Goal: Find contact information: Find contact information

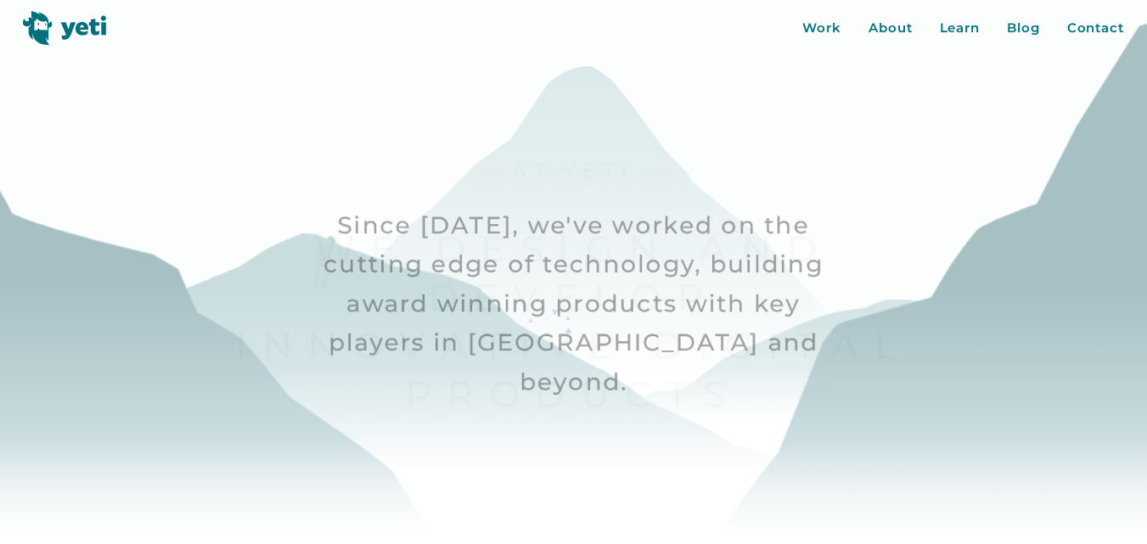
scroll to position [170, 0]
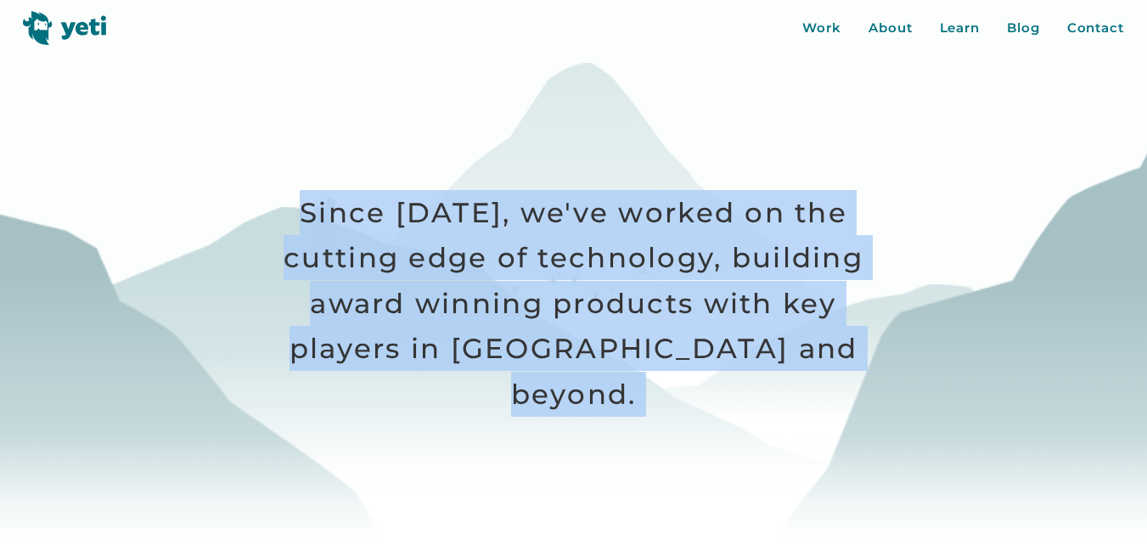
drag, startPoint x: 308, startPoint y: 213, endPoint x: 862, endPoint y: 363, distance: 573.4
click at [862, 363] on div "Work About Learn Blog Contact Close More... Work About Learn Blog Contact Blog …" at bounding box center [573, 272] width 1147 height 544
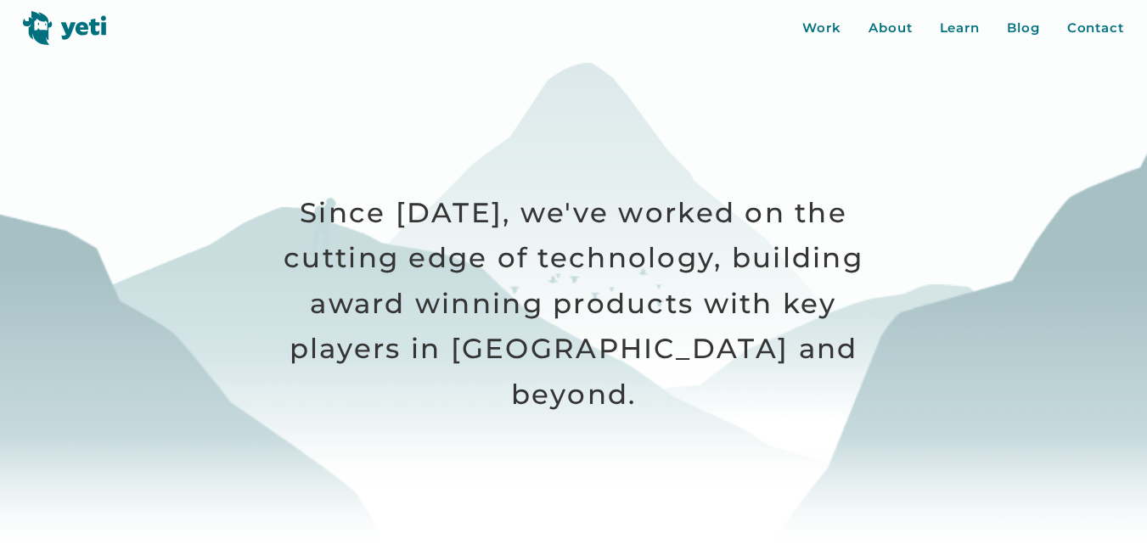
click at [976, 273] on div at bounding box center [573, 272] width 1147 height 544
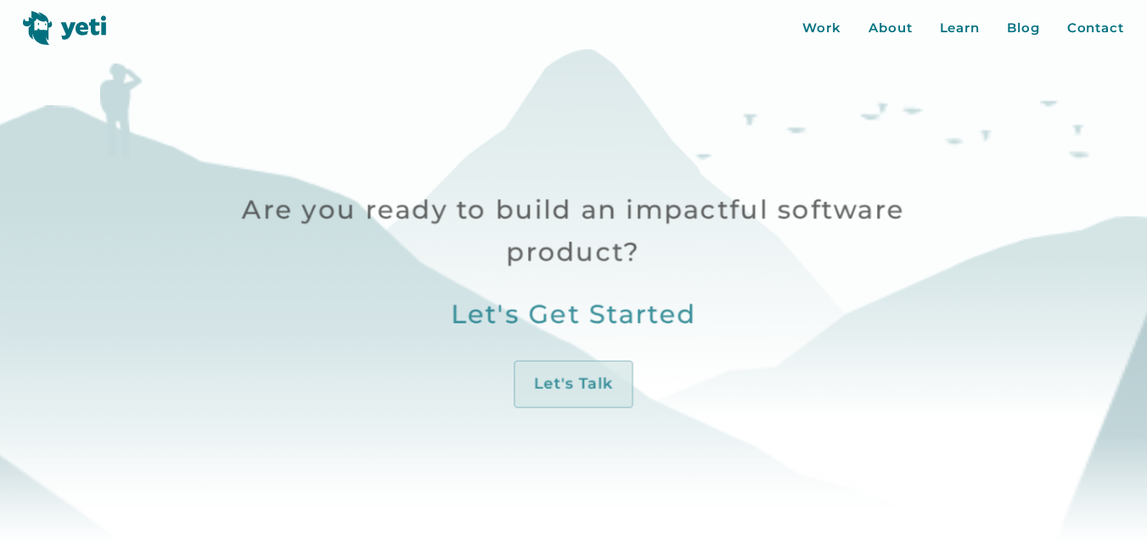
scroll to position [509, 0]
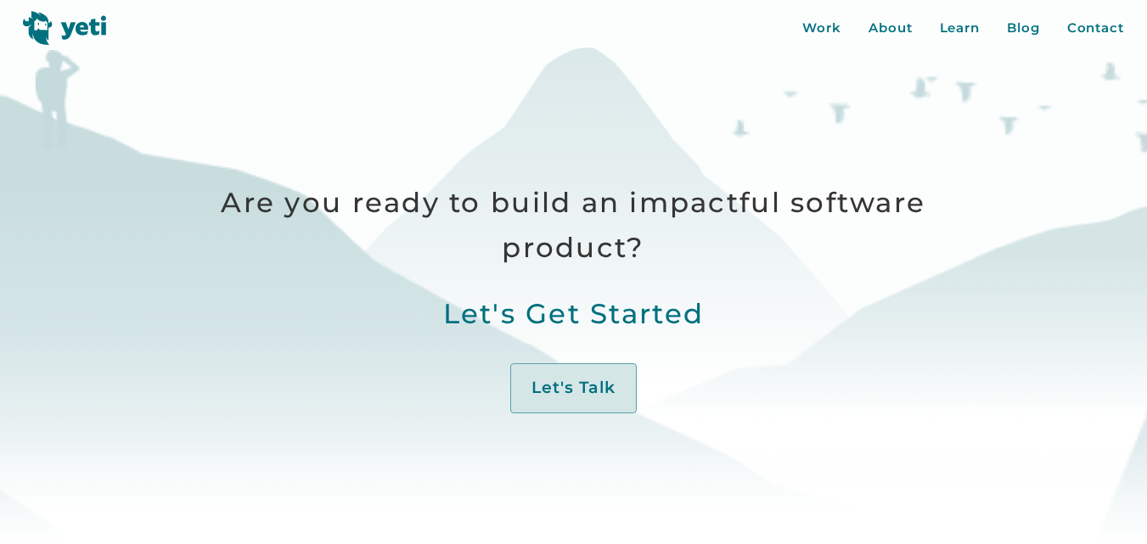
click at [739, 205] on p "Are you ready to build an impactful software product?" at bounding box center [573, 225] width 780 height 91
click at [0, 0] on div at bounding box center [0, 0] width 0 height 0
click at [739, 204] on p "Are you ready to build an impactful software product?" at bounding box center [573, 225] width 780 height 91
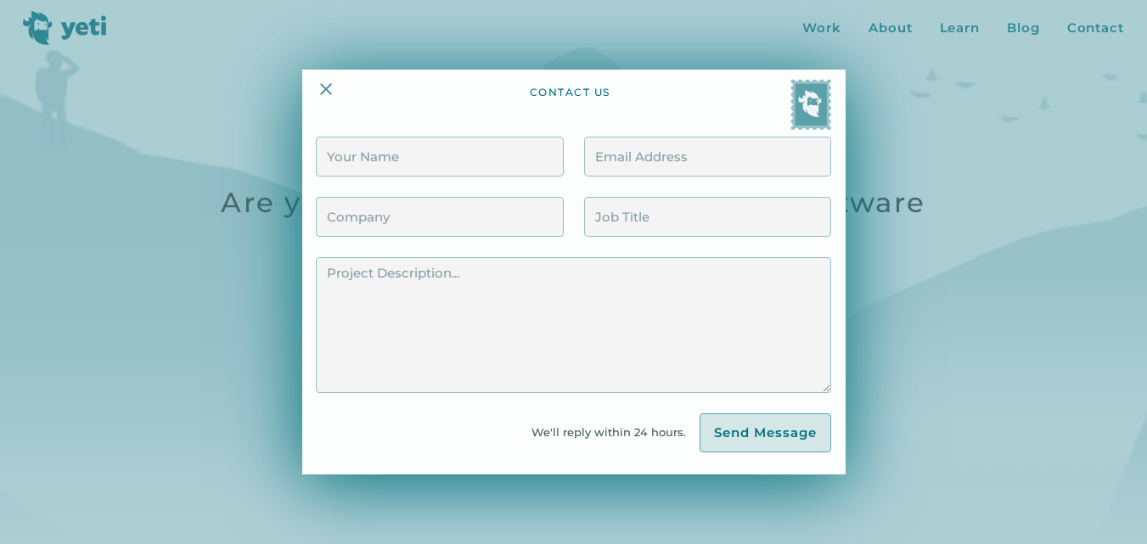
click at [897, 160] on div at bounding box center [573, 272] width 1147 height 544
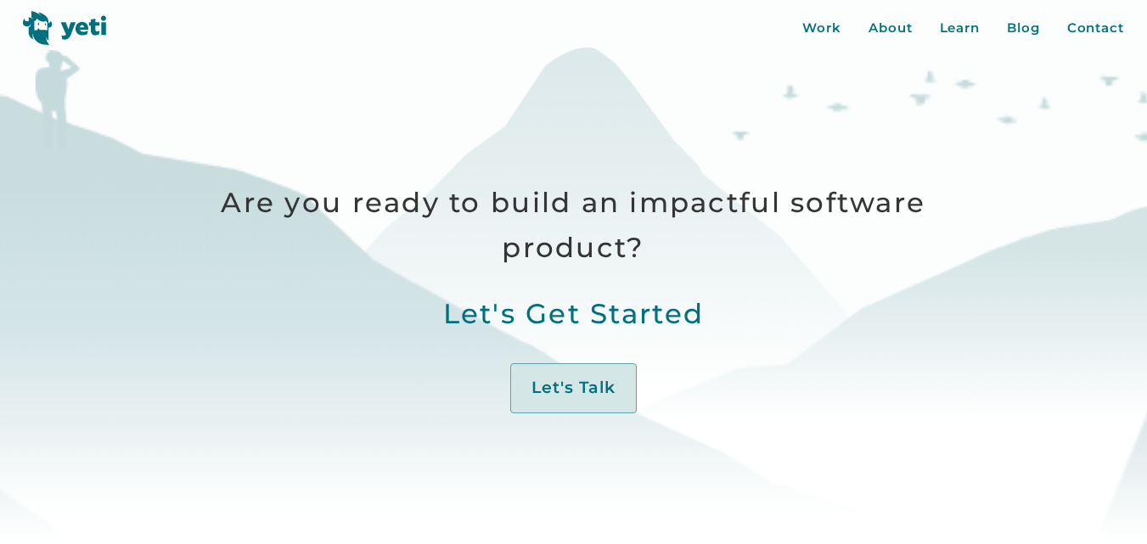
click at [619, 374] on div "Work About Learn Blog Contact Close More... Work About Learn Blog Contact Blog …" at bounding box center [573, 391] width 780 height 46
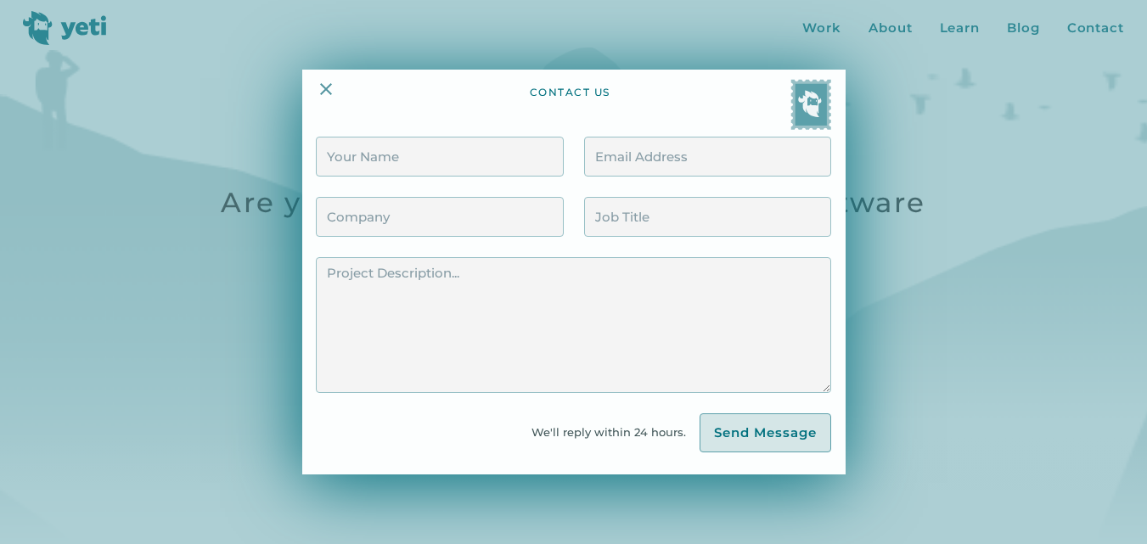
drag, startPoint x: 1021, startPoint y: 301, endPoint x: 963, endPoint y: 245, distance: 81.1
click at [1020, 301] on div at bounding box center [573, 272] width 1147 height 544
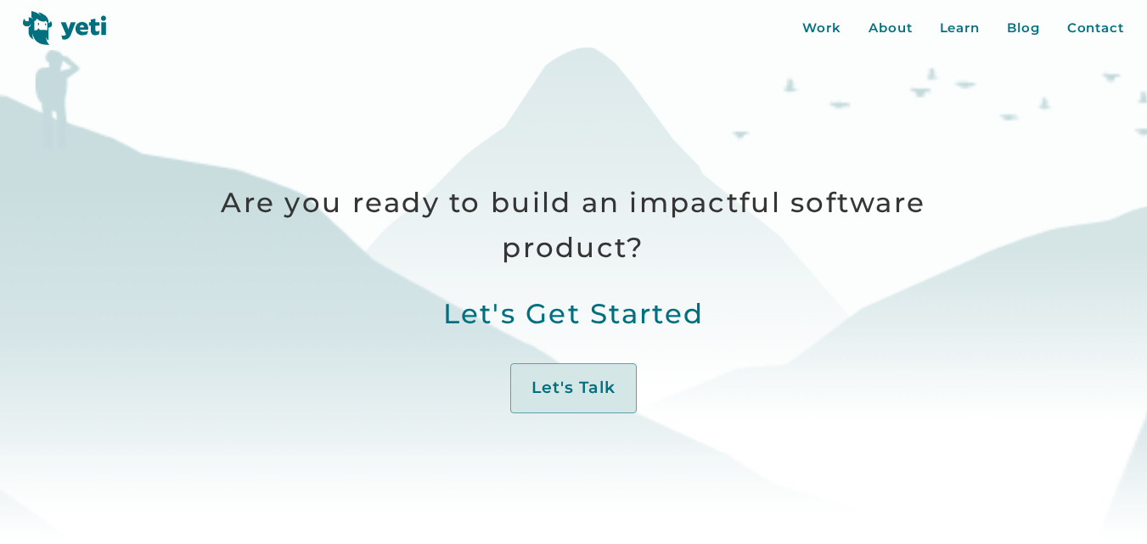
drag, startPoint x: 818, startPoint y: 98, endPoint x: 809, endPoint y: 103, distance: 9.5
click at [817, 98] on div at bounding box center [573, 272] width 1147 height 544
click at [534, 148] on p "Since [DATE], we've worked on the cutting edge of technology, building award wi…" at bounding box center [573, 303] width 947 height 340
click at [407, 211] on p "Are you ready to build an impactful software product?" at bounding box center [573, 225] width 780 height 91
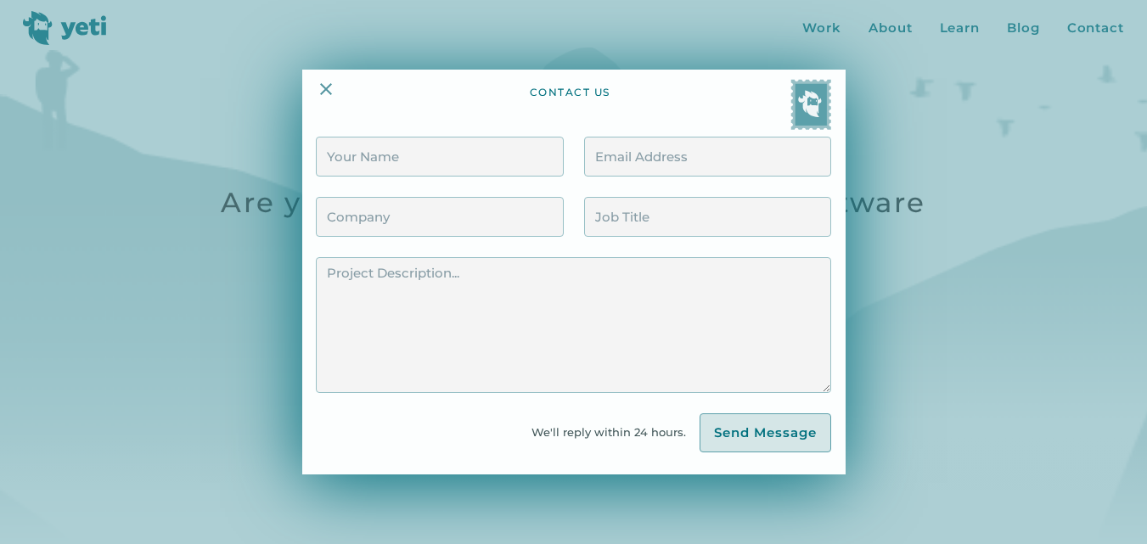
click at [246, 196] on div at bounding box center [573, 272] width 1147 height 544
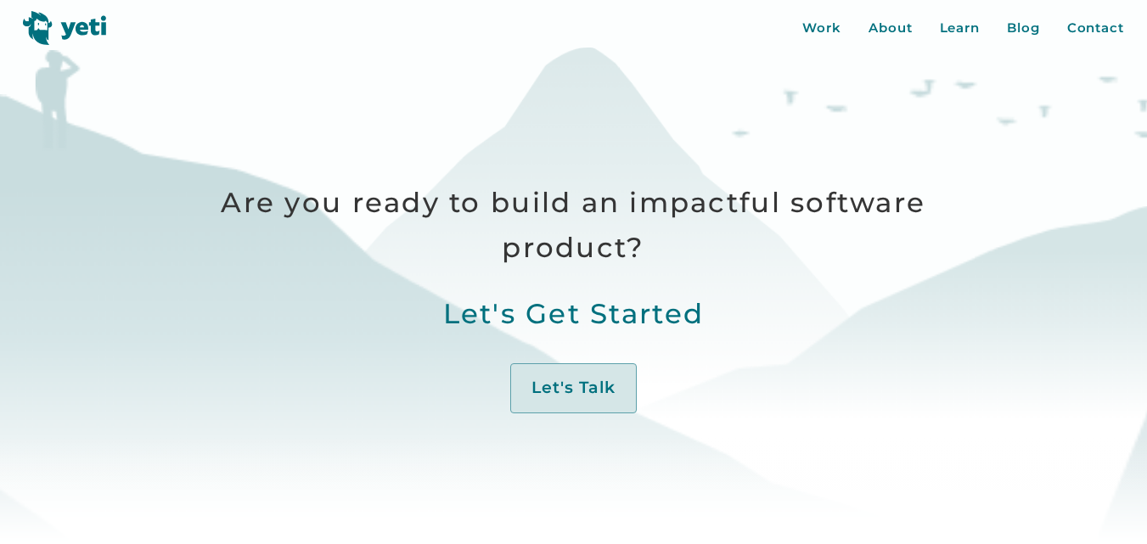
click at [246, 185] on p "Are you ready to build an impactful software product?" at bounding box center [573, 225] width 780 height 91
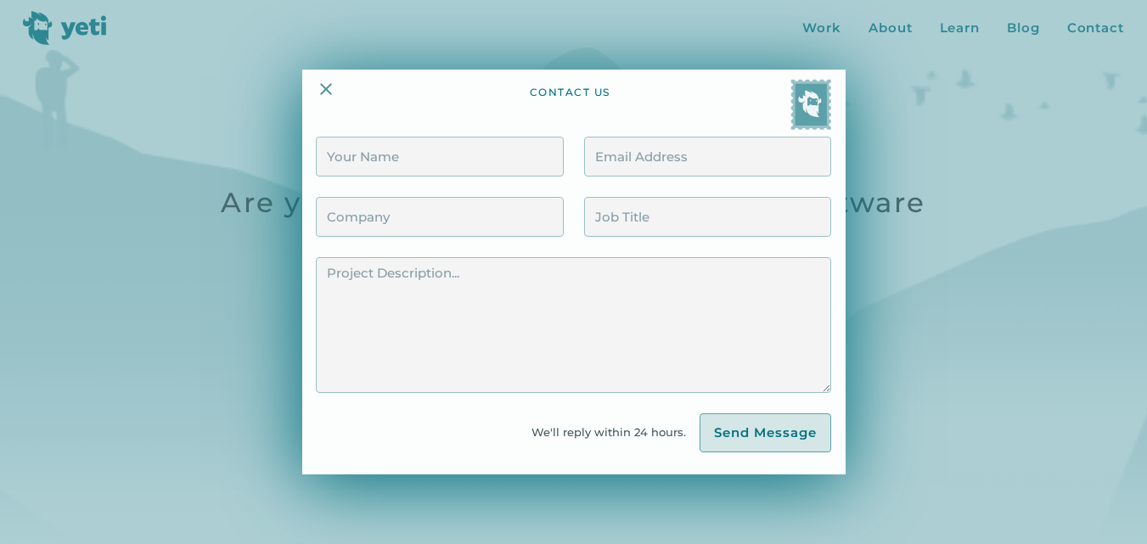
click at [245, 176] on div at bounding box center [573, 272] width 1147 height 544
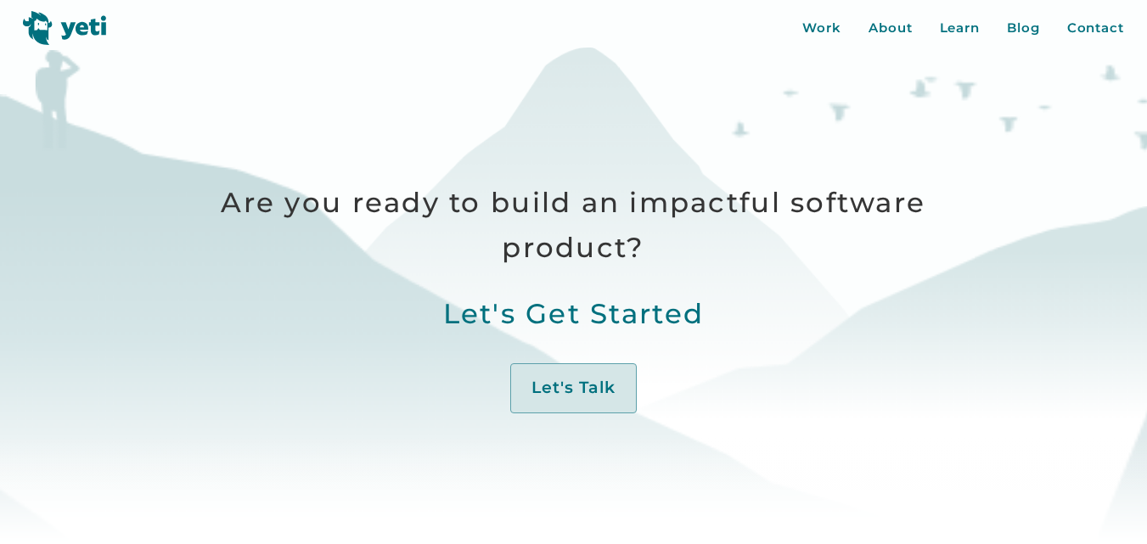
click at [187, 62] on div at bounding box center [573, 272] width 1147 height 544
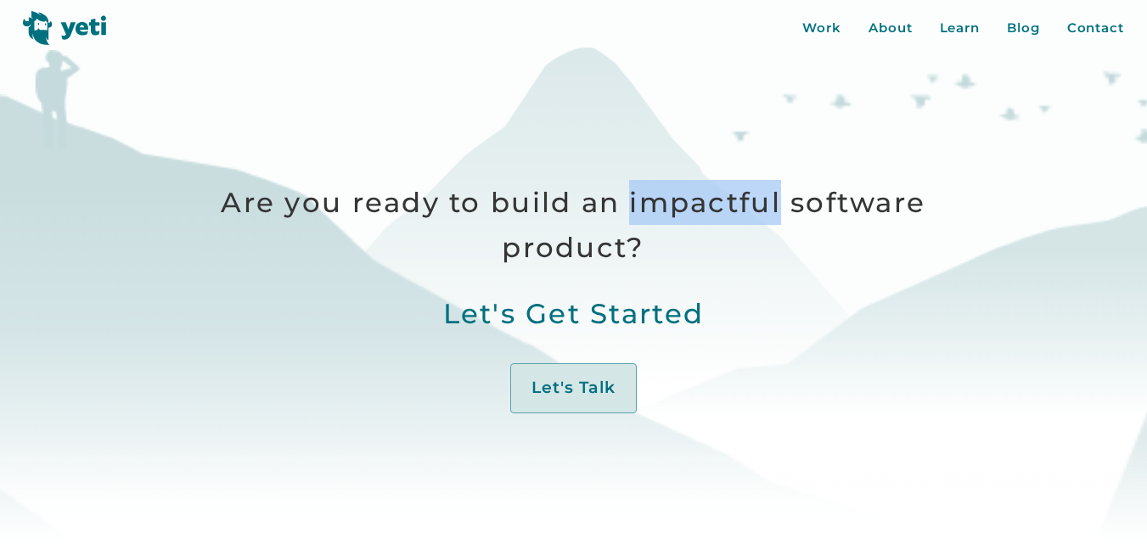
drag, startPoint x: 639, startPoint y: 206, endPoint x: 786, endPoint y: 206, distance: 146.9
click at [789, 208] on p "Are you ready to build an impactful software product?" at bounding box center [573, 225] width 780 height 91
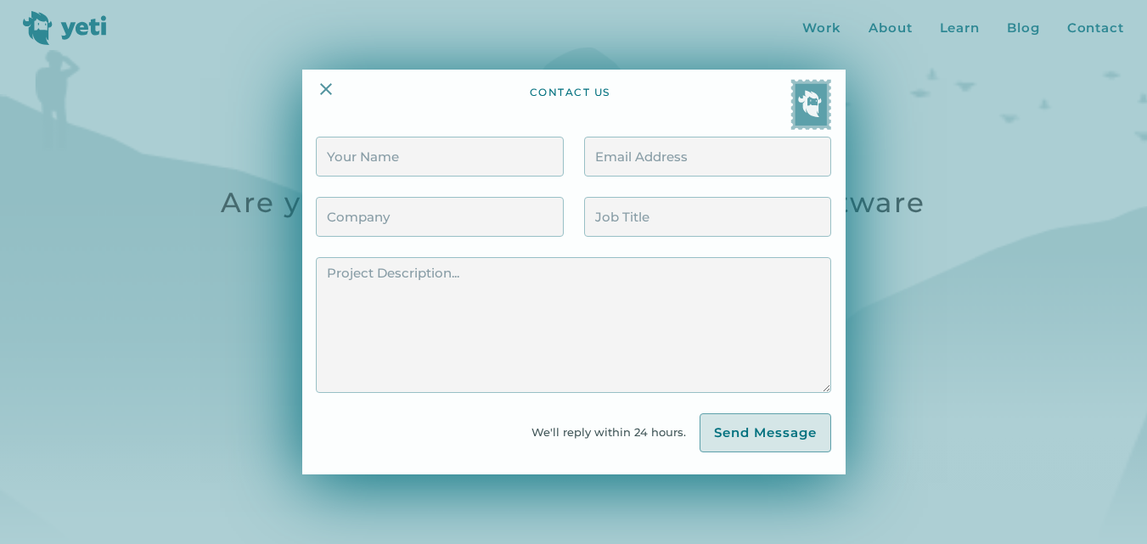
drag, startPoint x: 770, startPoint y: 200, endPoint x: 894, endPoint y: 57, distance: 189.0
click at [894, 57] on div at bounding box center [573, 272] width 1147 height 544
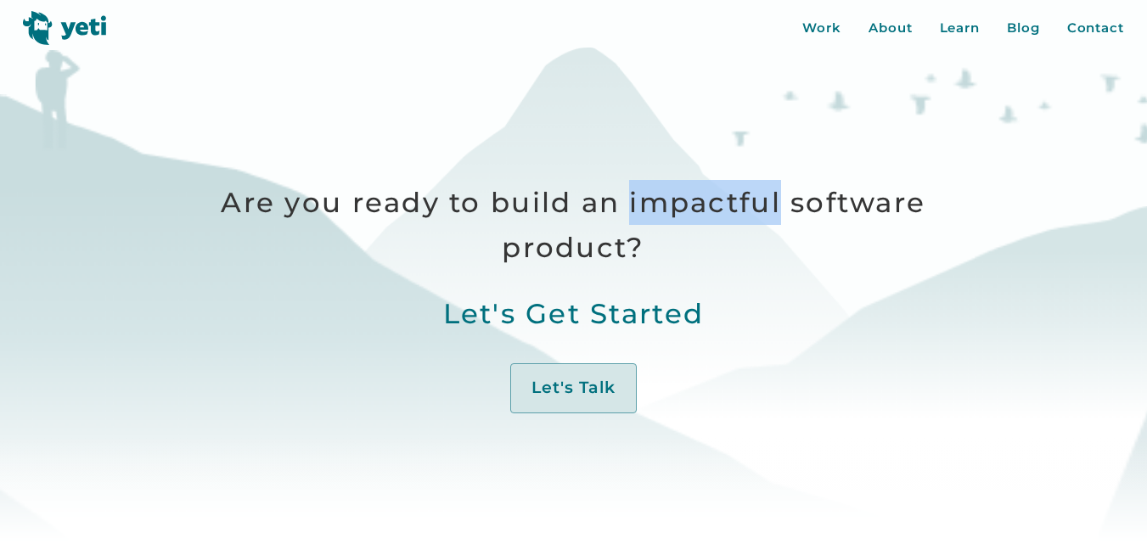
drag, startPoint x: 637, startPoint y: 203, endPoint x: 789, endPoint y: 206, distance: 152.0
click at [789, 206] on p "Are you ready to build an impactful software product?" at bounding box center [573, 225] width 780 height 91
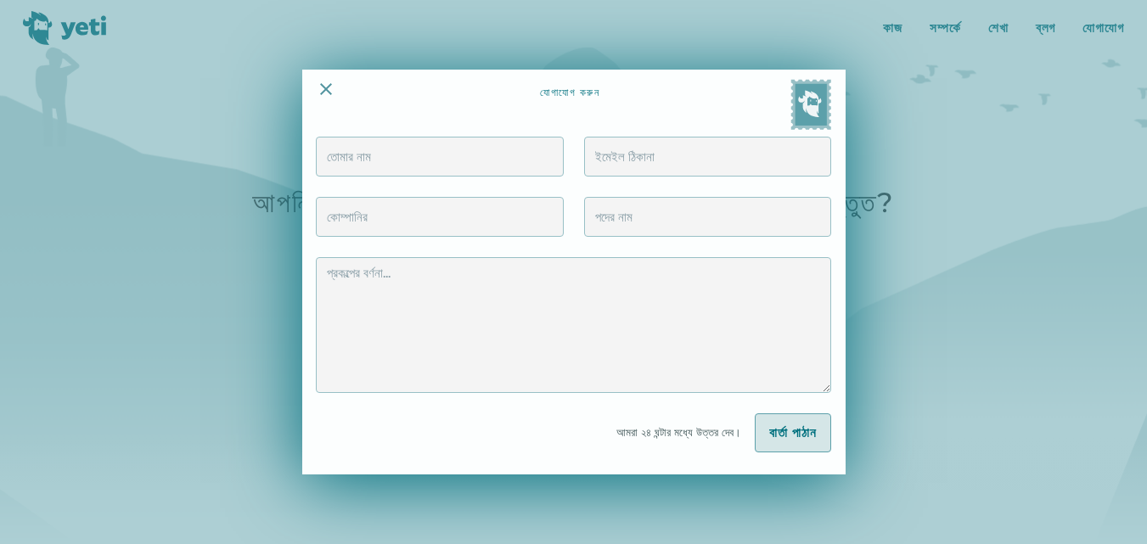
click at [935, 120] on div at bounding box center [573, 272] width 1147 height 544
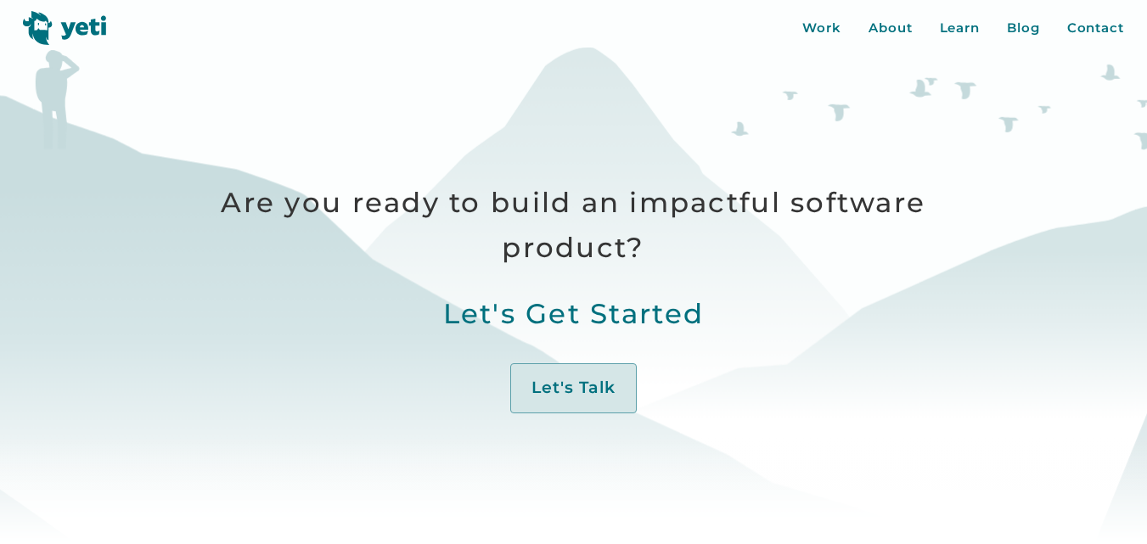
click at [902, 352] on div "Are you ready to build an impactful software product? Let's Get Started Let's T…" at bounding box center [573, 319] width 780 height 279
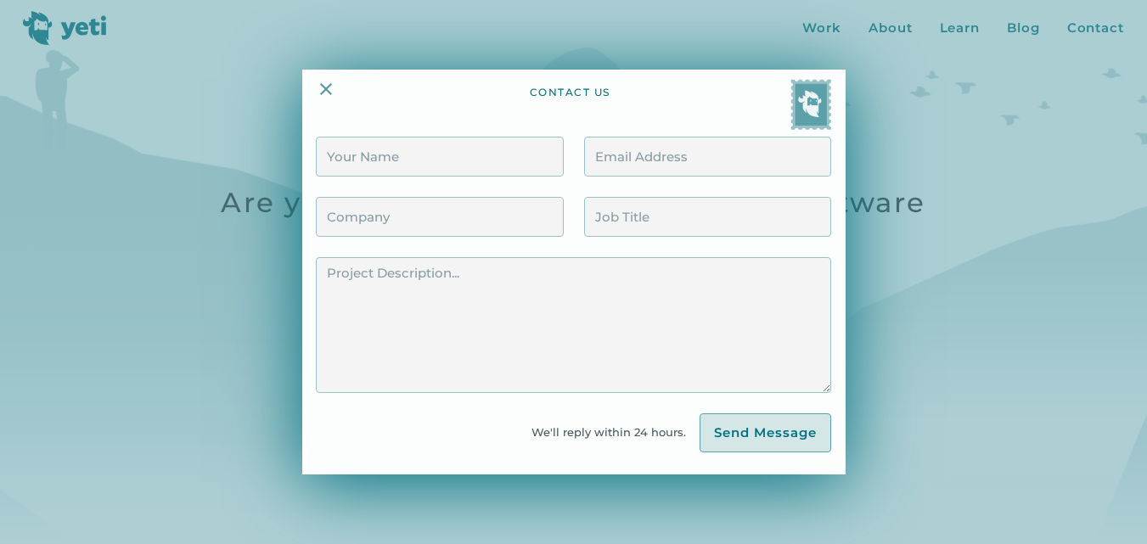
click at [962, 413] on div at bounding box center [573, 272] width 1147 height 544
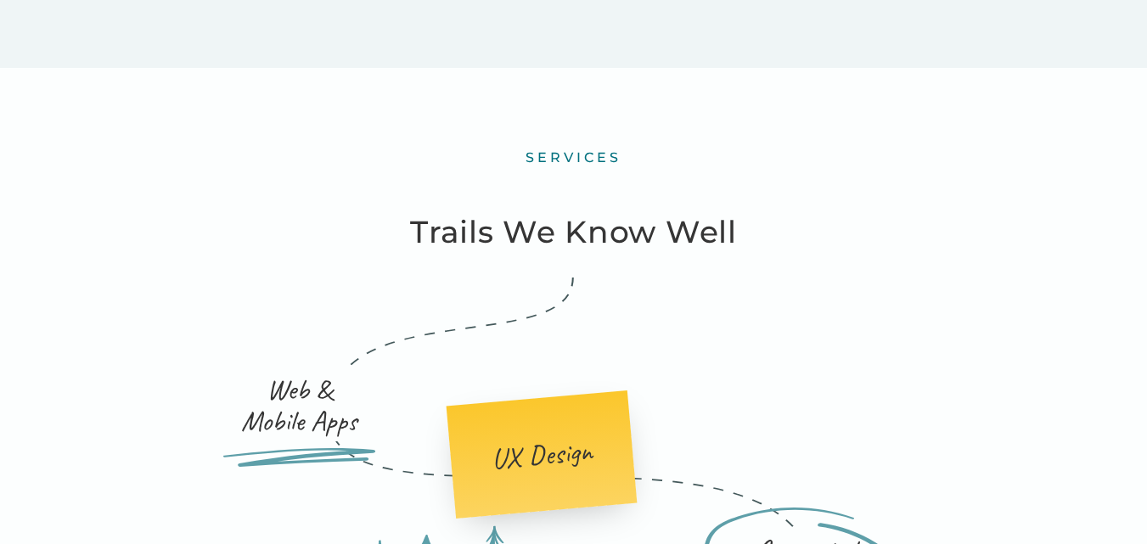
scroll to position [1783, 0]
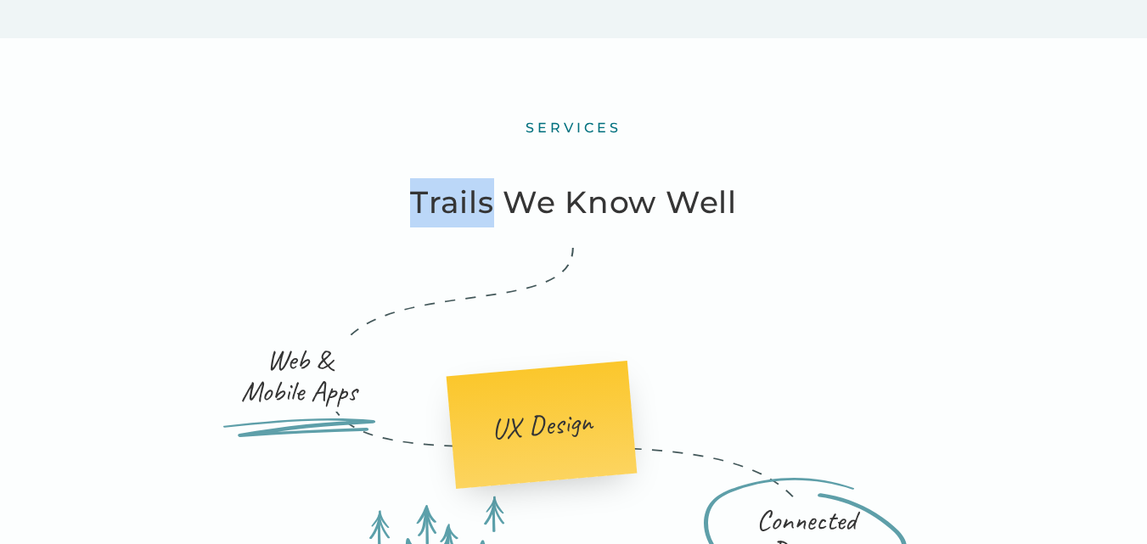
drag, startPoint x: 492, startPoint y: 210, endPoint x: 415, endPoint y: 204, distance: 77.5
click at [415, 204] on h3 "Trails We Know Well" at bounding box center [573, 202] width 326 height 49
click at [979, 307] on div "Web & Mobile Apps UX Design Connected Devices E-Commerce Web3" at bounding box center [573, 550] width 815 height 605
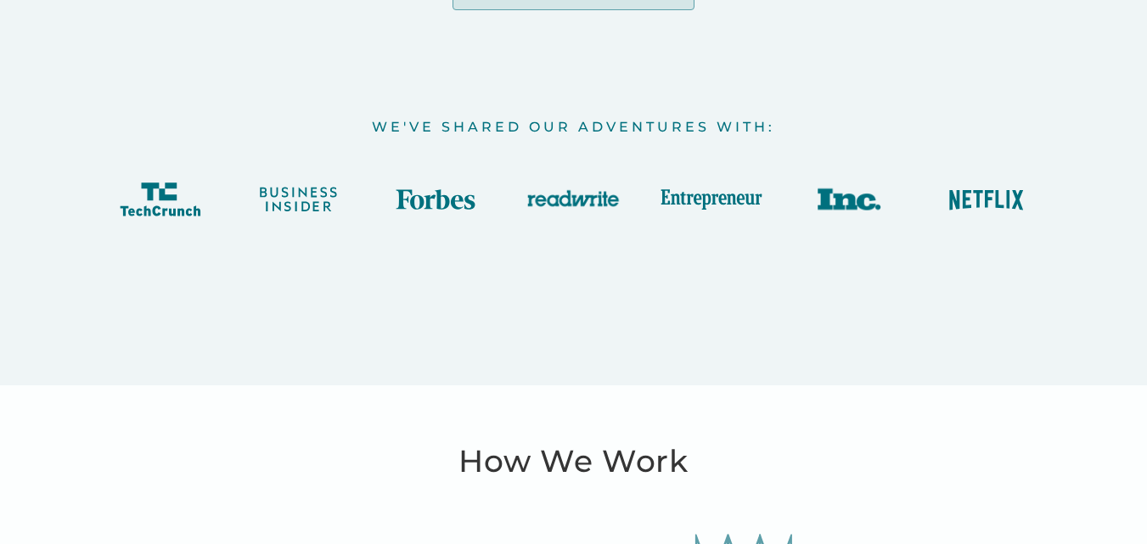
scroll to position [3736, 0]
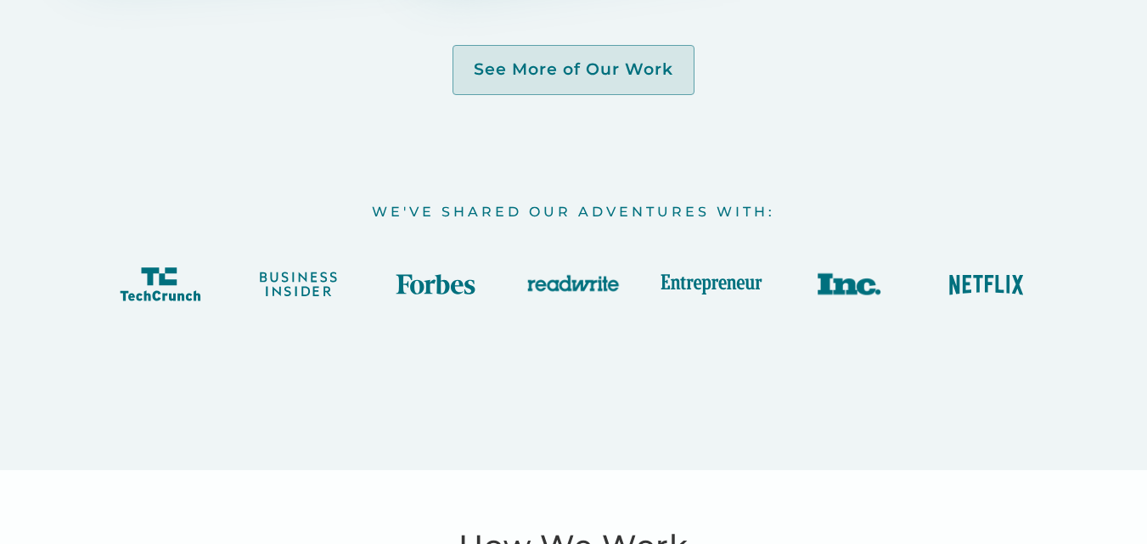
click at [756, 168] on div "We've Shared Our Adventures With:" at bounding box center [574, 201] width 1032 height 212
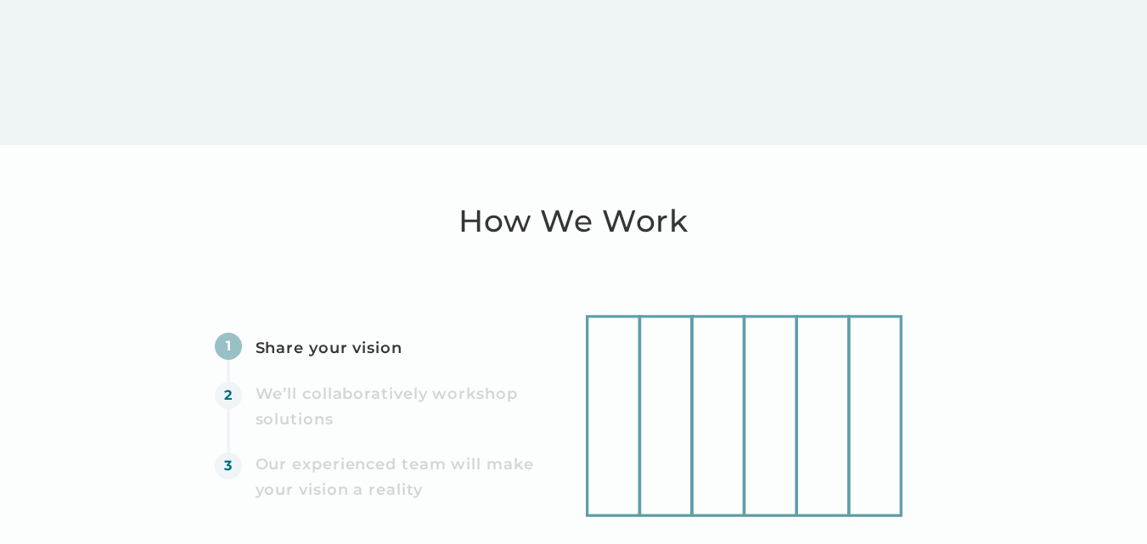
scroll to position [4075, 0]
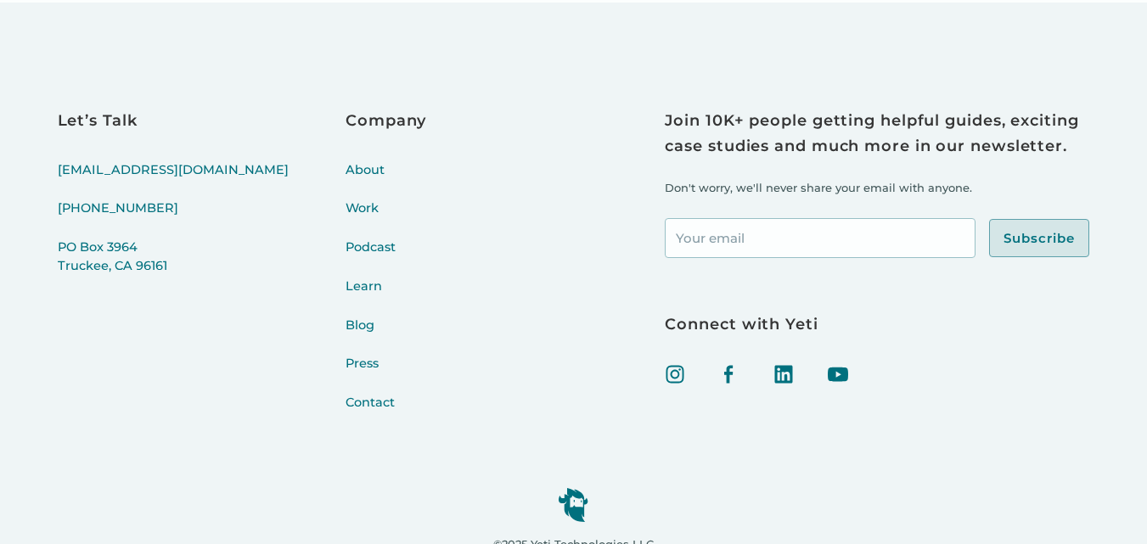
scroll to position [6512, 0]
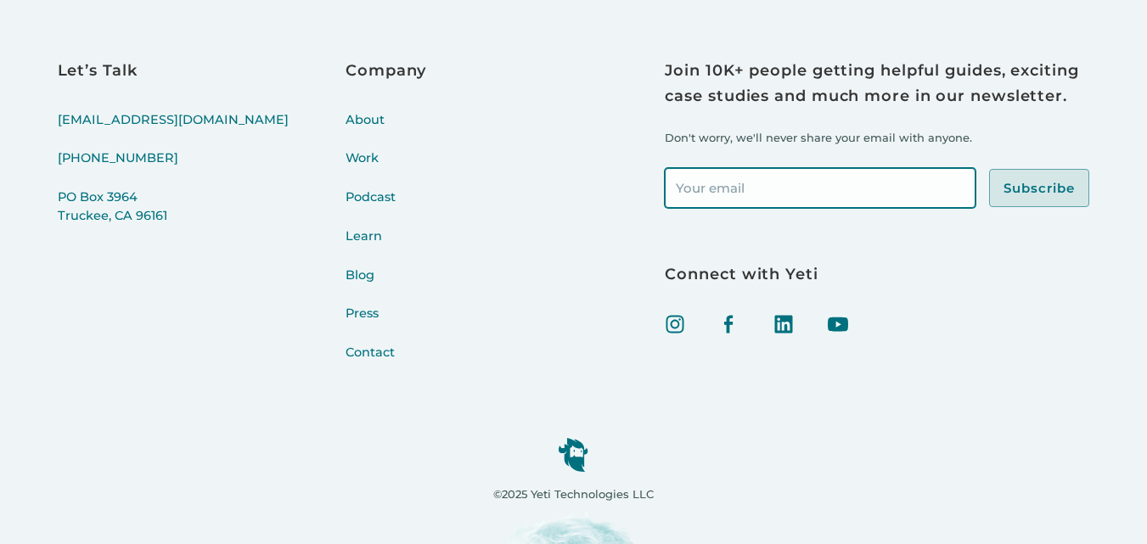
click at [757, 188] on input "Footer Newsletter Signup" at bounding box center [820, 188] width 311 height 40
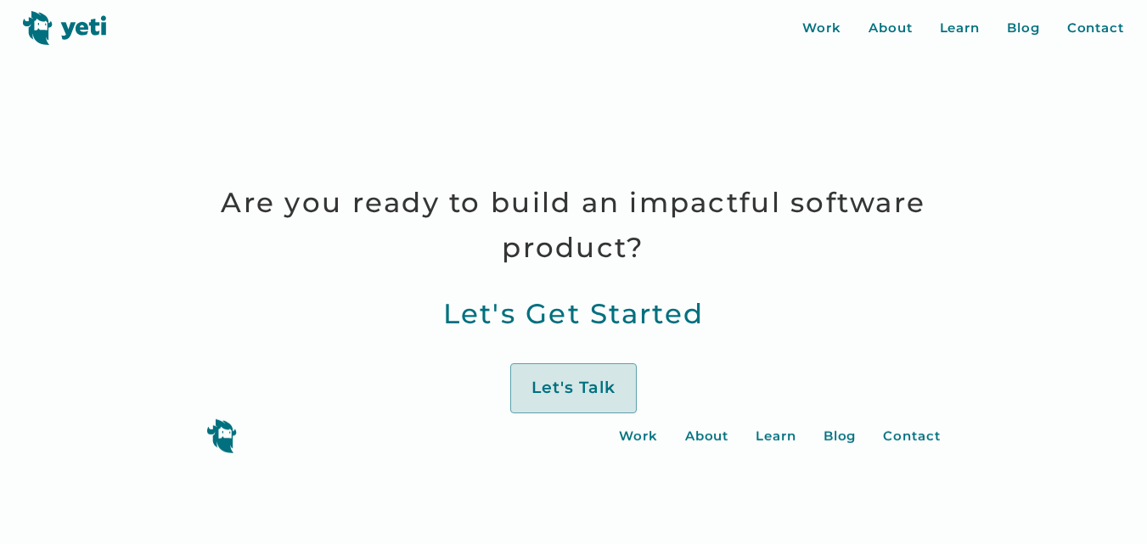
scroll to position [6512, 0]
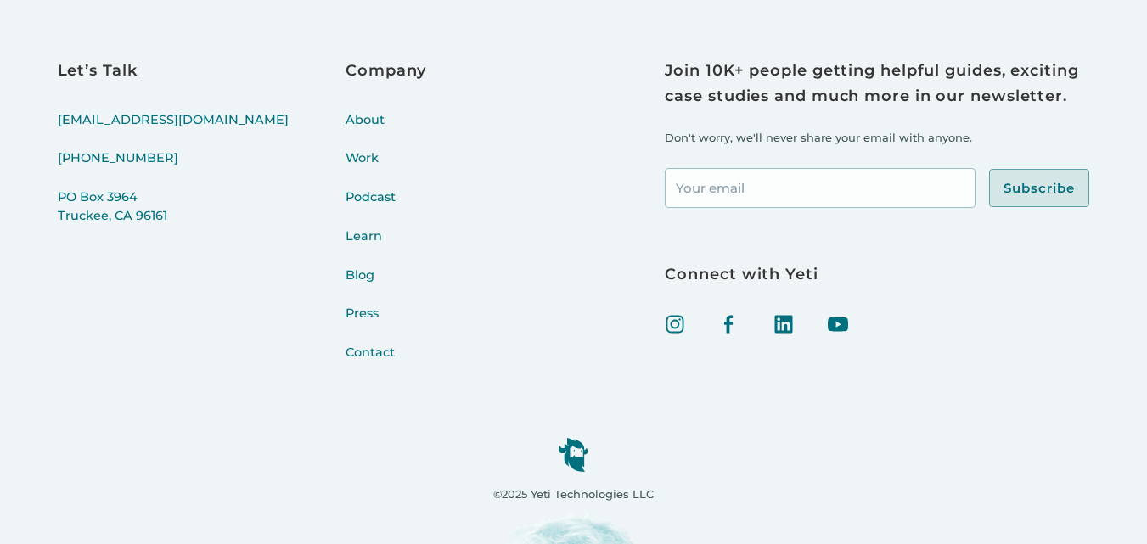
click at [812, 419] on div "©2025 Yeti Technologies LLC" at bounding box center [574, 453] width 1032 height 141
click at [221, 347] on div "Let’s Talk [EMAIL_ADDRESS][DOMAIN_NAME] [PHONE_NUMBER] [STREET_ADDRESS] Company…" at bounding box center [271, 221] width 426 height 324
click at [346, 352] on link "Contact" at bounding box center [386, 363] width 81 height 39
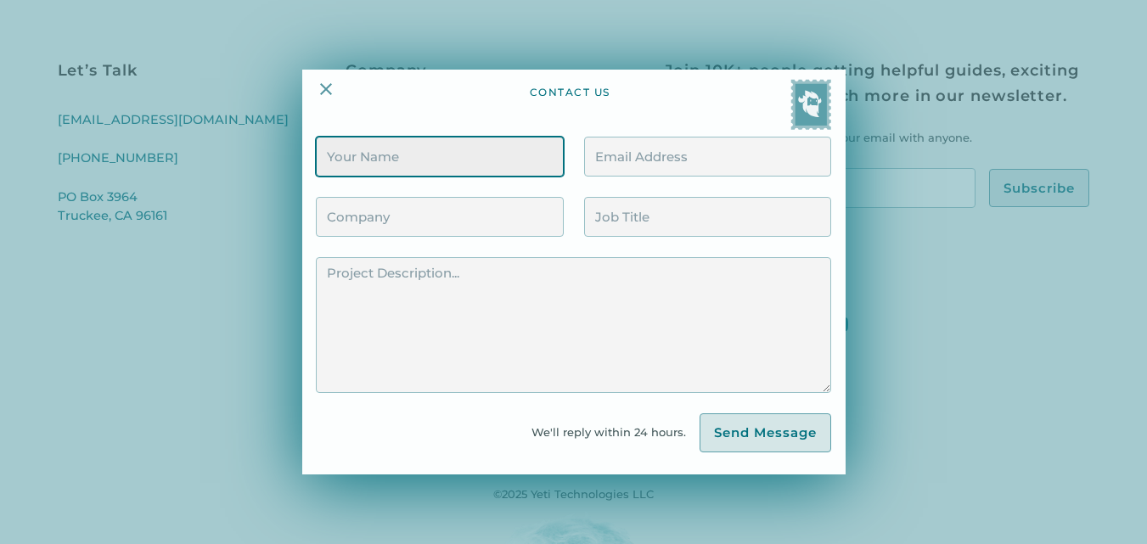
click at [535, 143] on input "Contact Form" at bounding box center [439, 157] width 247 height 40
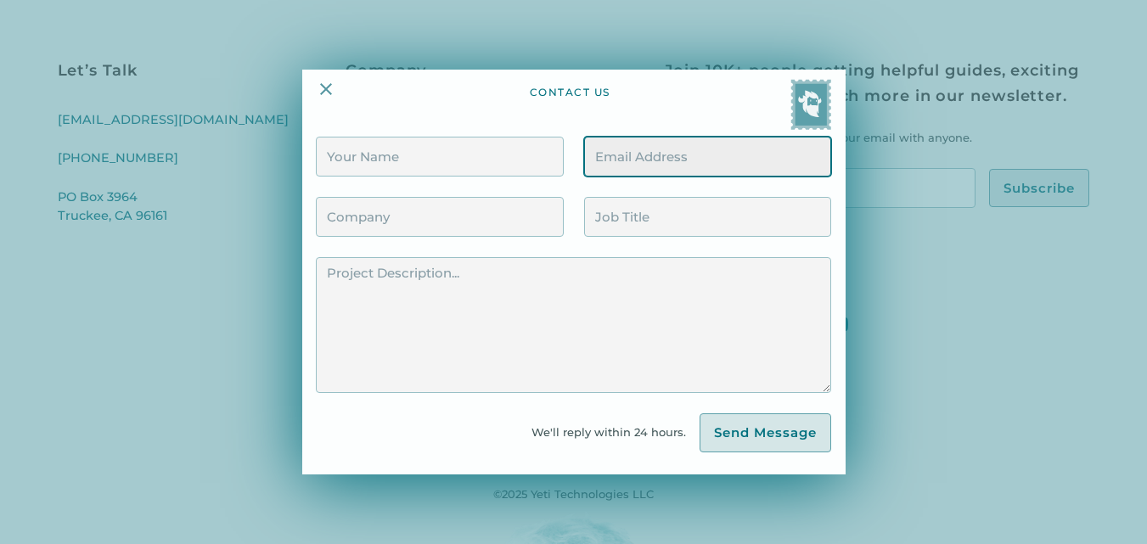
click at [654, 162] on input "Contact Form" at bounding box center [707, 157] width 247 height 40
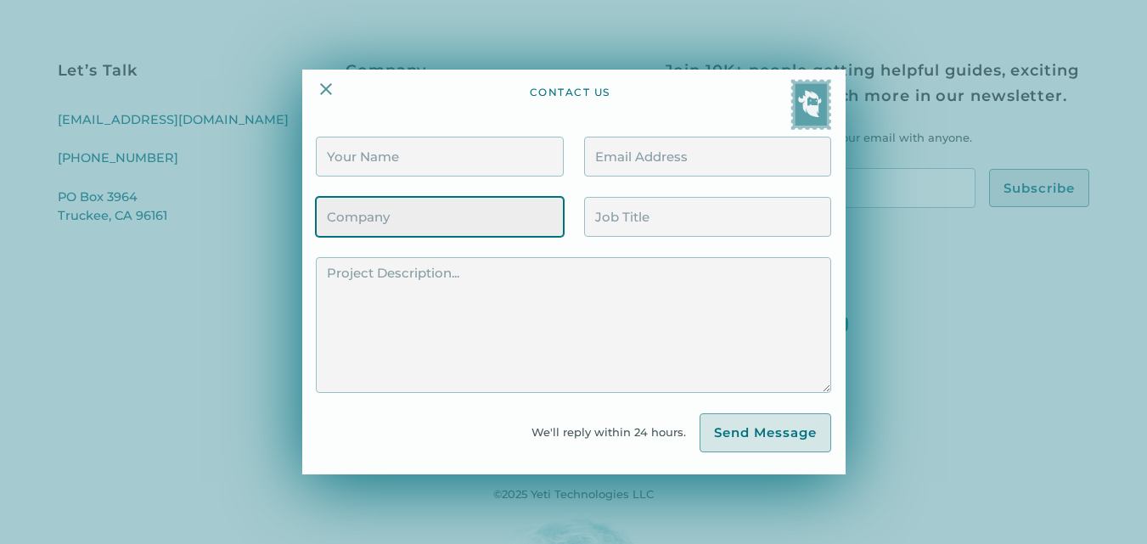
click at [474, 226] on input "Contact Form" at bounding box center [439, 217] width 247 height 40
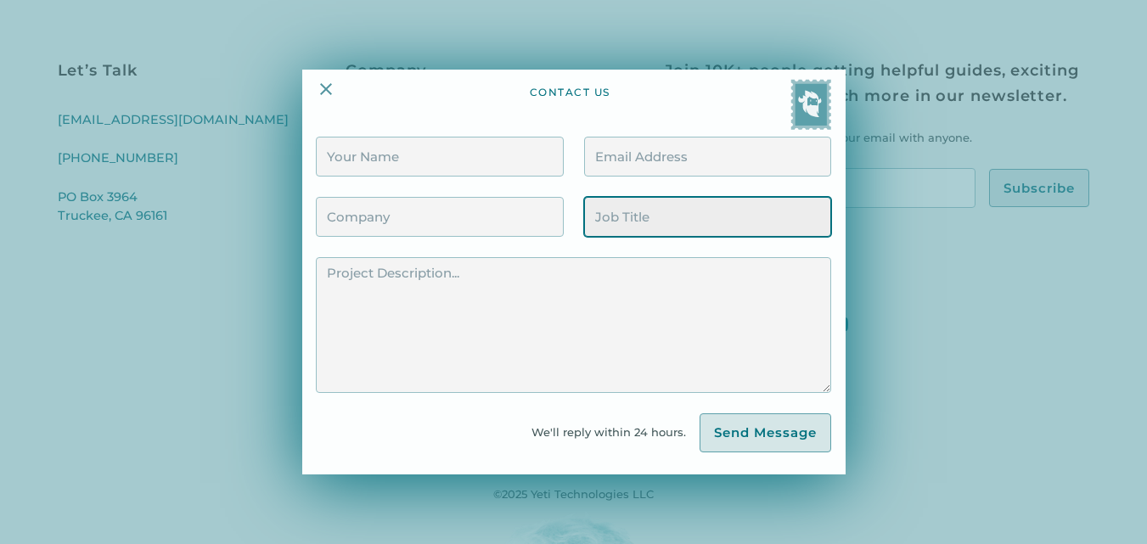
click at [650, 228] on input "Contact Form" at bounding box center [707, 217] width 247 height 40
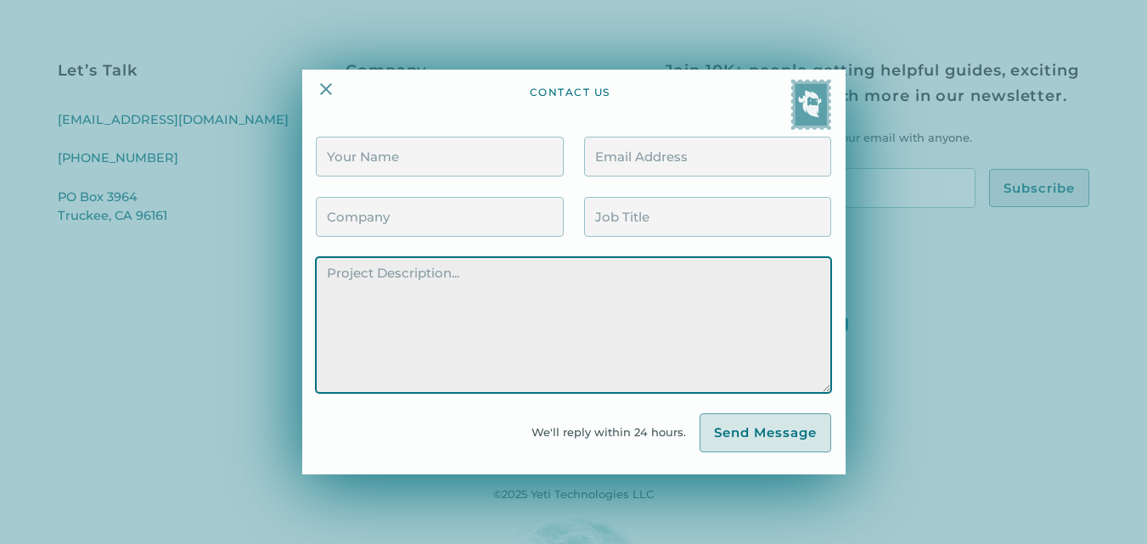
click at [504, 281] on textarea "Contact Form" at bounding box center [573, 325] width 515 height 136
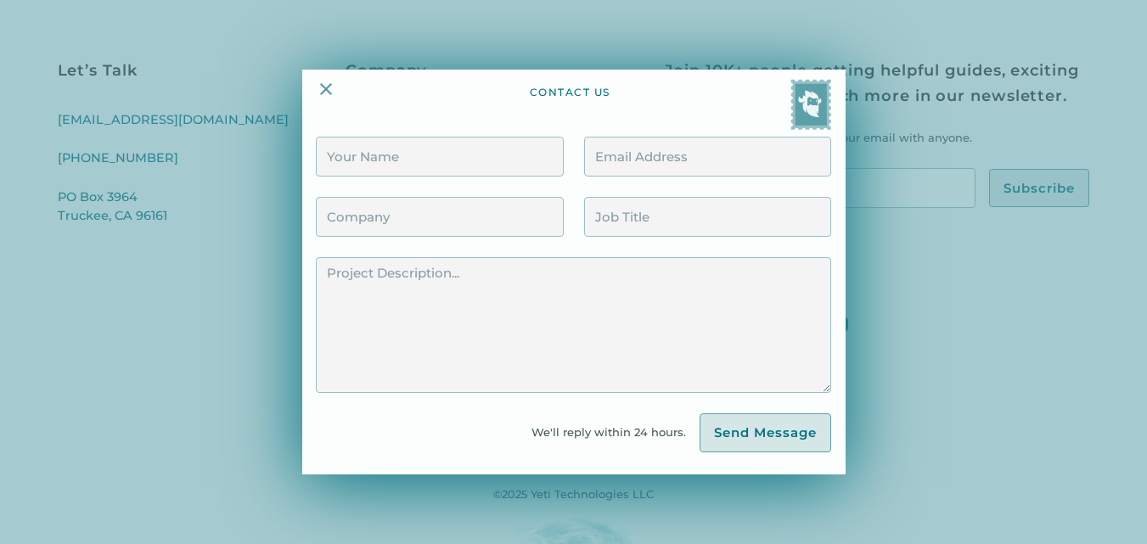
click at [913, 247] on div at bounding box center [573, 272] width 1147 height 544
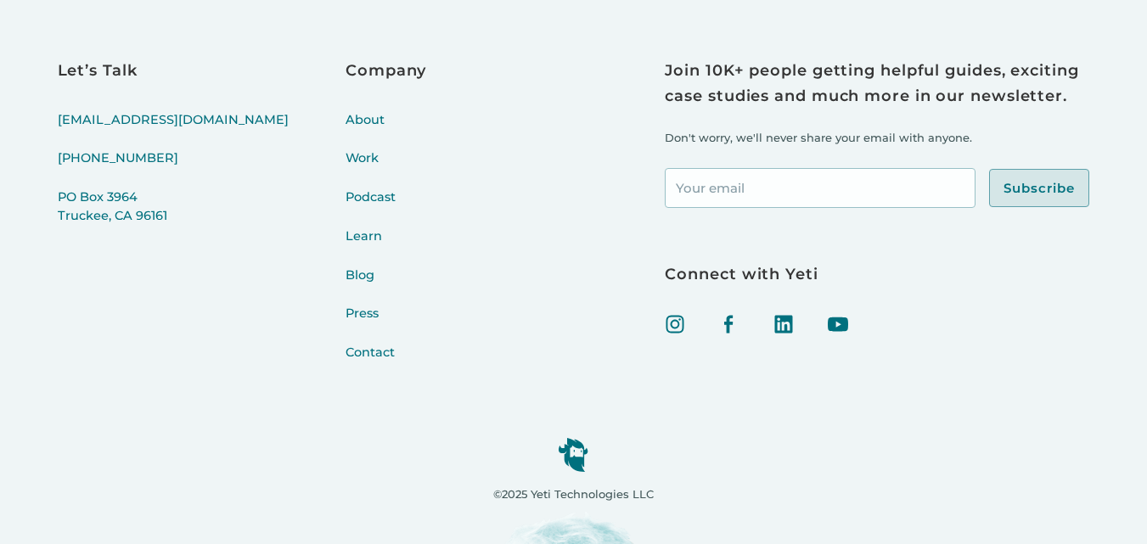
click at [500, 384] on div "©2025 Yeti Technologies LLC" at bounding box center [574, 453] width 1032 height 141
click at [346, 353] on link "Contact" at bounding box center [386, 363] width 81 height 39
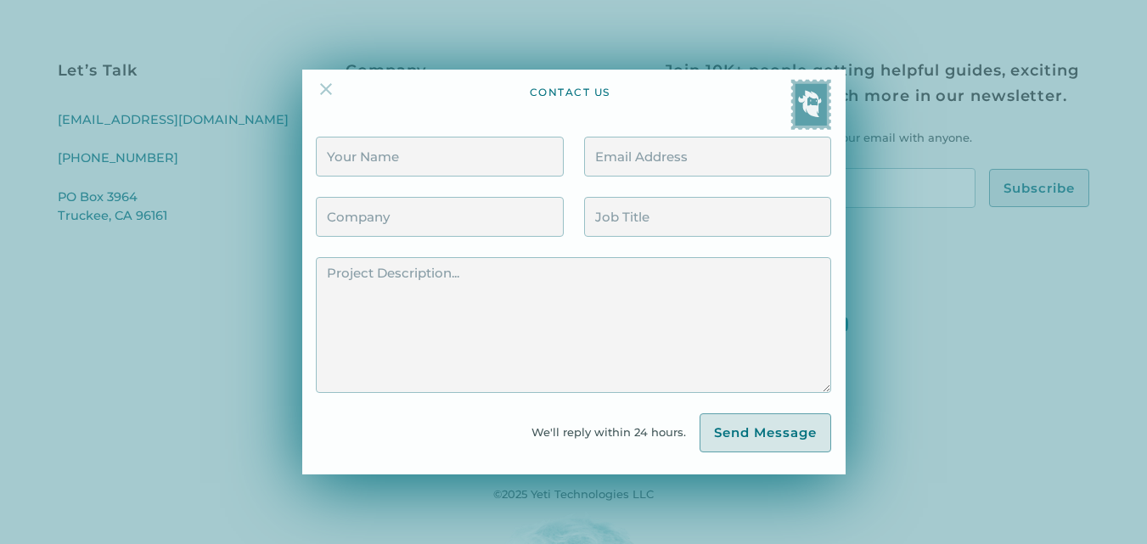
click at [330, 93] on img at bounding box center [326, 89] width 20 height 20
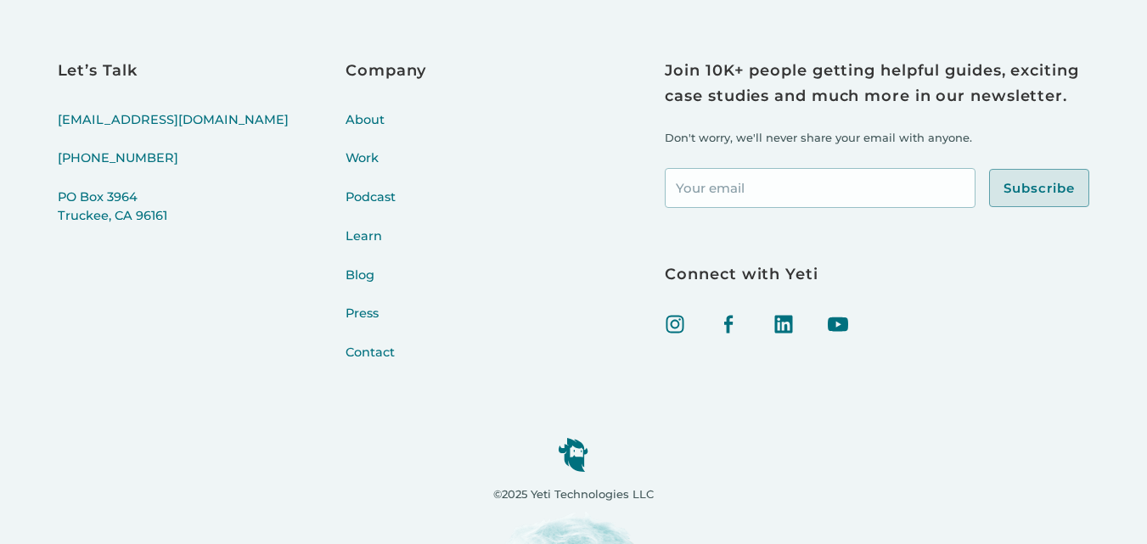
click at [374, 191] on div "Let’s Talk hello@yeti.co (415) 766-4198 PO Box 3964 Truckee, CA 96161 Company A…" at bounding box center [574, 221] width 1032 height 324
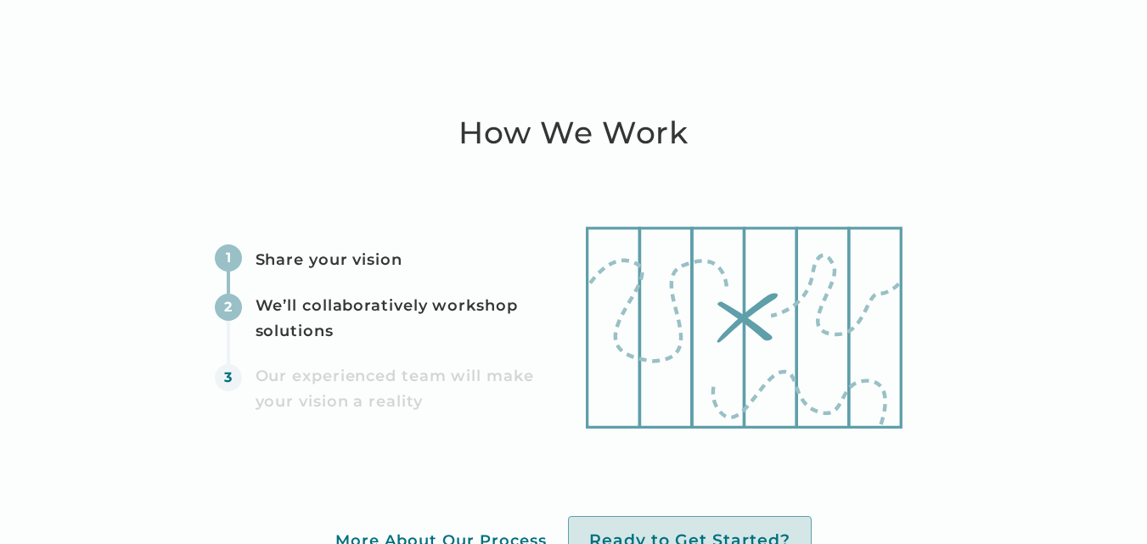
scroll to position [4390, 0]
